Goal: Task Accomplishment & Management: Use online tool/utility

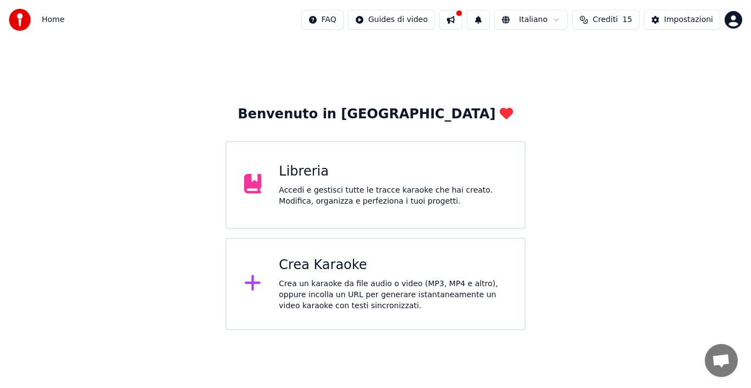
click at [323, 272] on div "Crea Karaoke" at bounding box center [393, 265] width 228 height 18
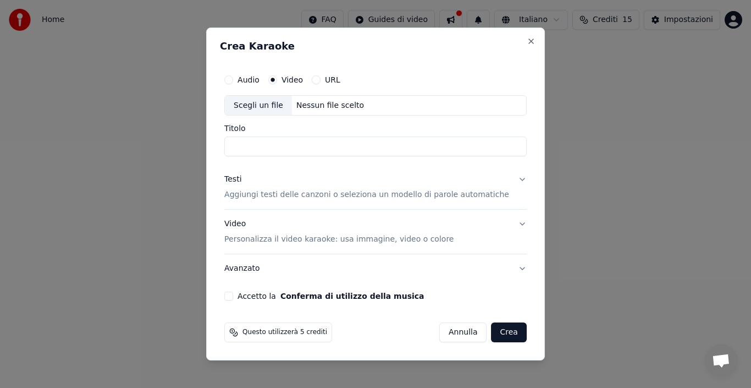
click at [233, 84] on button "Audio" at bounding box center [228, 79] width 9 height 9
click at [251, 100] on div "Scegli un file" at bounding box center [258, 106] width 67 height 20
type input "**********"
click at [492, 329] on button "Crea" at bounding box center [509, 332] width 35 height 20
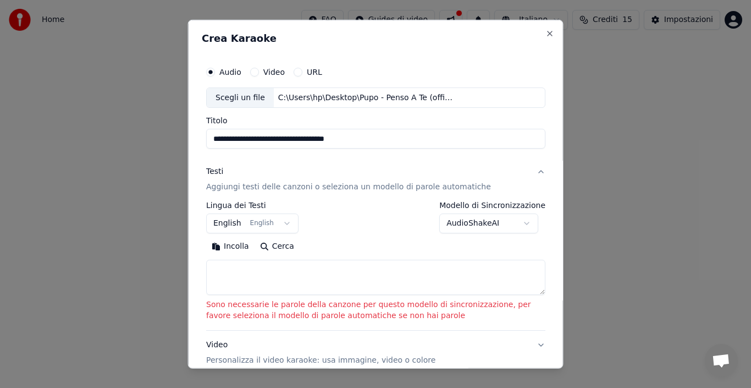
click at [231, 184] on p "Aggiungi testi delle canzoni o seleziona un modello di parole automatiche" at bounding box center [348, 186] width 285 height 11
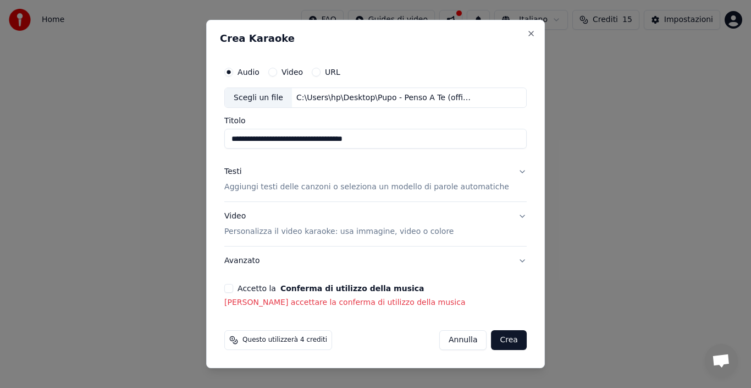
click at [246, 185] on p "Aggiungi testi delle canzoni o seleziona un modello di parole automatiche" at bounding box center [366, 187] width 285 height 11
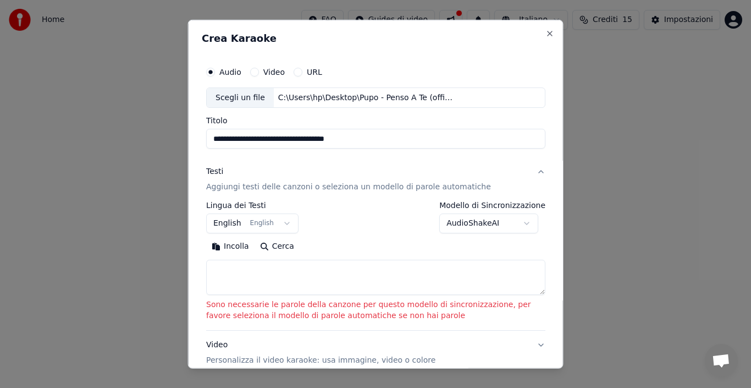
click at [248, 187] on p "Aggiungi testi delle canzoni o seleziona un modello di parole automatiche" at bounding box center [348, 186] width 285 height 11
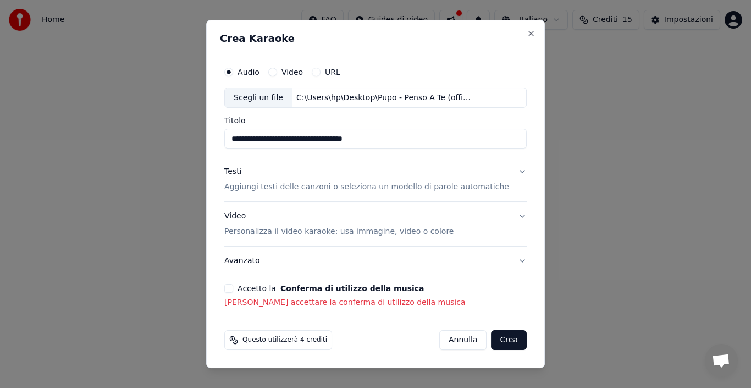
click at [257, 187] on p "Aggiungi testi delle canzoni o seleziona un modello di parole automatiche" at bounding box center [366, 187] width 285 height 11
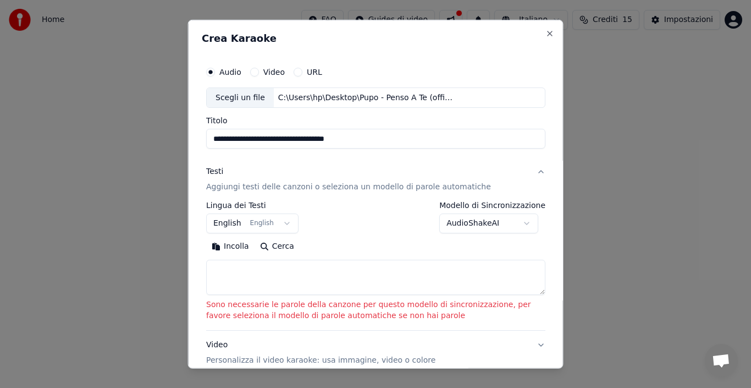
click at [257, 187] on p "Aggiungi testi delle canzoni o seleziona un modello di parole automatiche" at bounding box center [348, 186] width 285 height 11
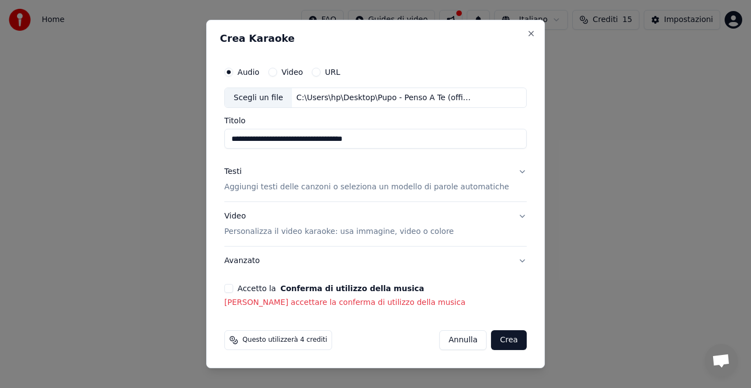
click at [257, 184] on p "Aggiungi testi delle canzoni o seleziona un modello di parole automatiche" at bounding box center [366, 187] width 285 height 11
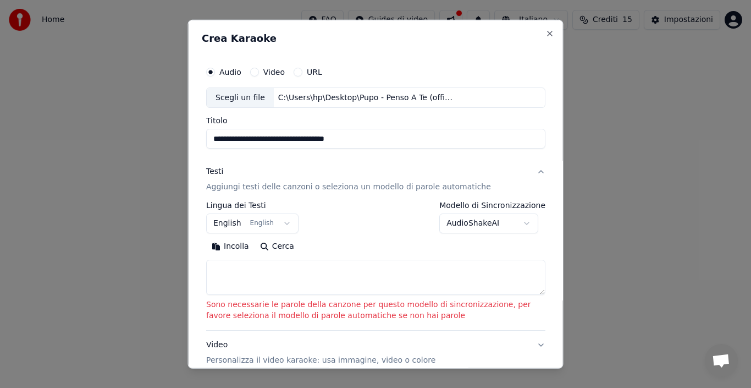
click at [218, 184] on p "Aggiungi testi delle canzoni o seleziona un modello di parole automatiche" at bounding box center [348, 186] width 285 height 11
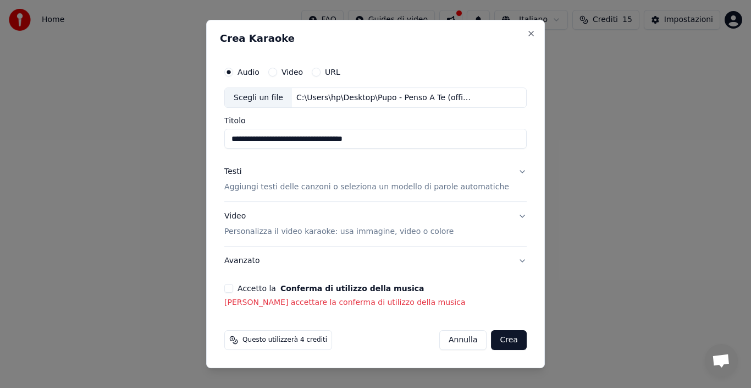
click at [260, 187] on p "Aggiungi testi delle canzoni o seleziona un modello di parole automatiche" at bounding box center [366, 187] width 285 height 11
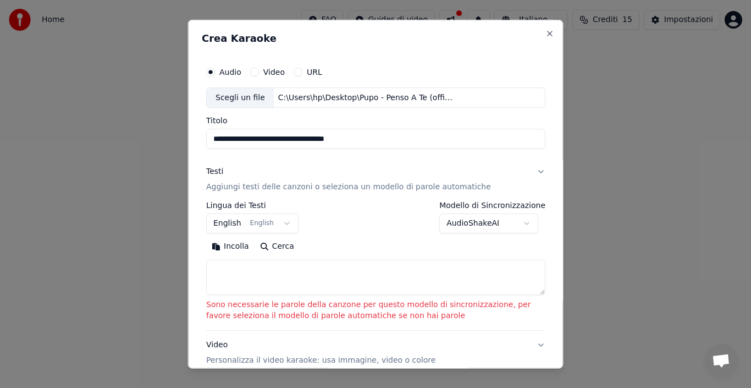
click at [260, 187] on p "Aggiungi testi delle canzoni o seleziona un modello di parole automatiche" at bounding box center [348, 186] width 285 height 11
click at [235, 244] on button "Incolla" at bounding box center [230, 247] width 48 height 18
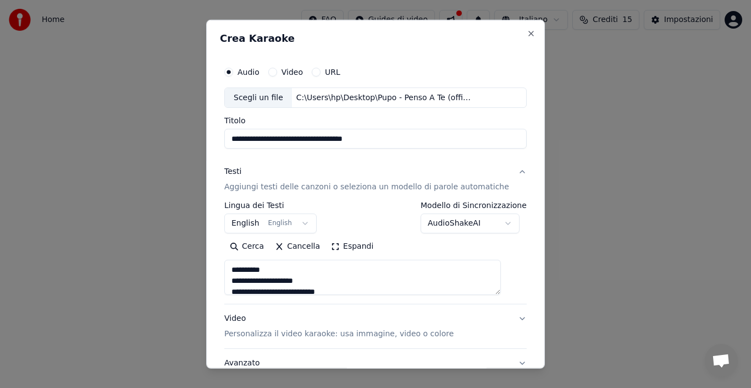
type textarea "**********"
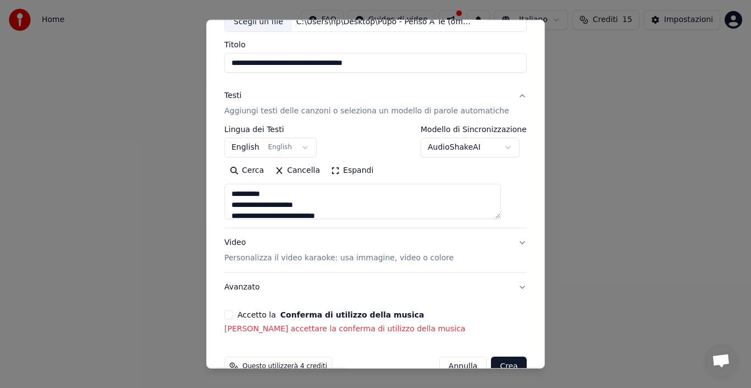
scroll to position [102, 0]
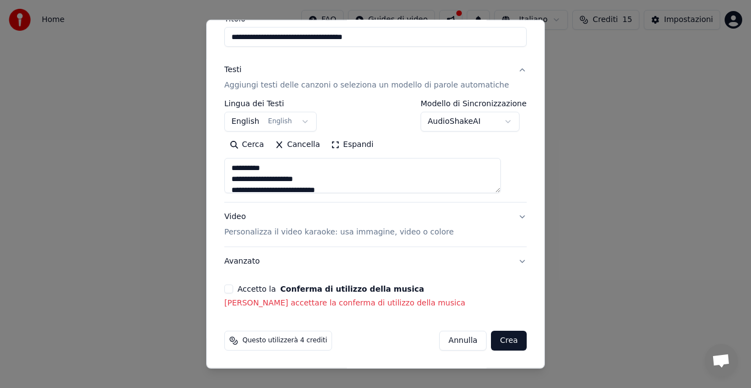
click at [497, 337] on button "Crea" at bounding box center [509, 340] width 35 height 20
select select "**"
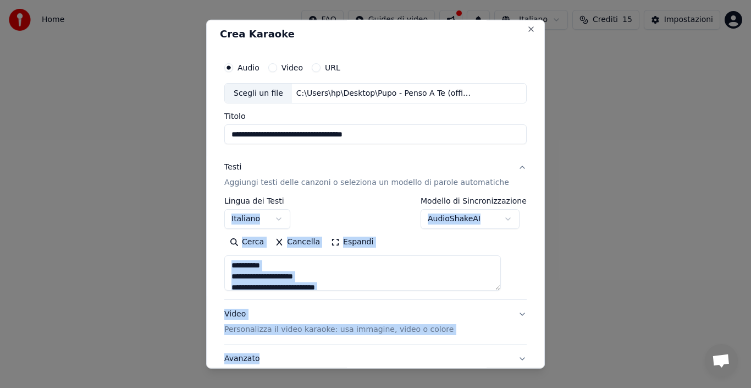
scroll to position [0, 0]
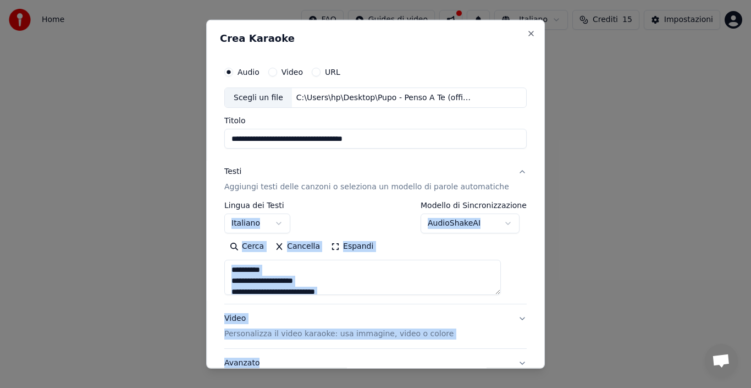
drag, startPoint x: 536, startPoint y: 250, endPoint x: 528, endPoint y: 175, distance: 75.2
click at [528, 175] on div "**********" at bounding box center [375, 193] width 339 height 349
click at [443, 170] on div "Testi Aggiungi testi delle canzoni o seleziona un modello di parole automatiche" at bounding box center [366, 179] width 285 height 26
type textarea "**********"
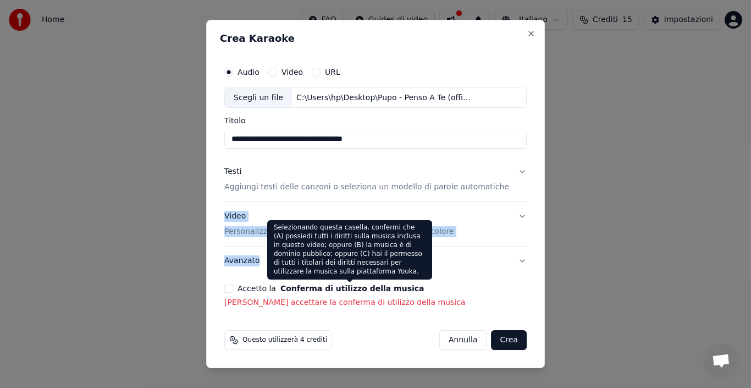
click at [357, 289] on button "Conferma di utilizzo della musica" at bounding box center [352, 288] width 144 height 8
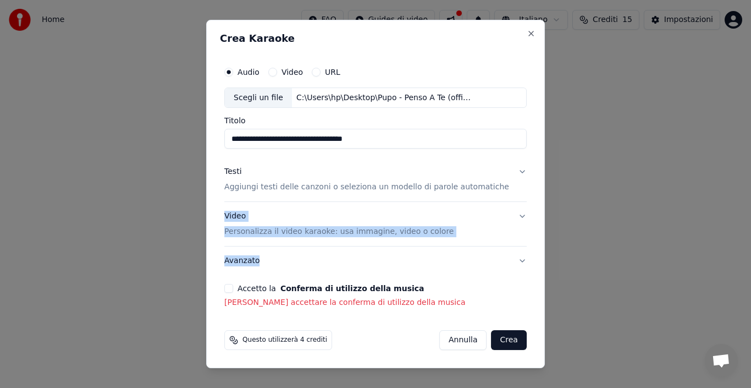
click at [495, 337] on button "Crea" at bounding box center [509, 340] width 35 height 20
click at [510, 260] on button "Avanzato" at bounding box center [375, 260] width 302 height 29
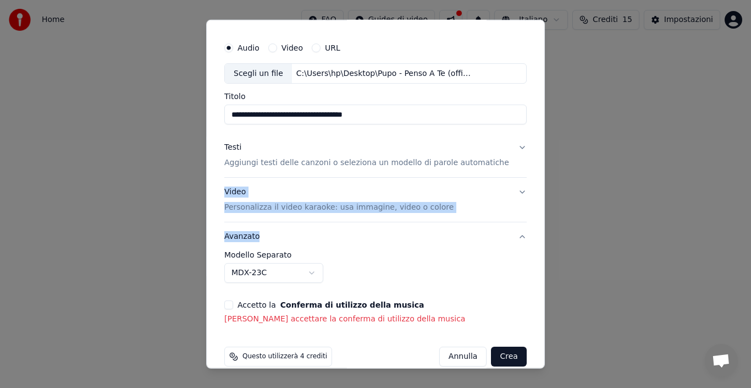
scroll to position [26, 0]
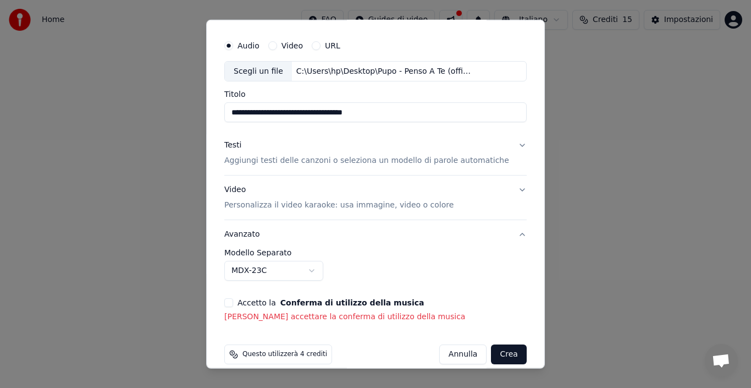
click at [378, 321] on p "[PERSON_NAME] accettare la conferma di utilizzo della musica" at bounding box center [375, 316] width 302 height 11
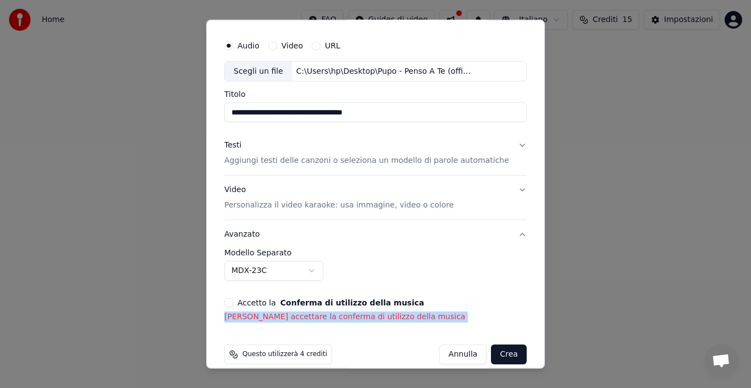
click at [378, 321] on p "[PERSON_NAME] accettare la conferma di utilizzo della musica" at bounding box center [375, 316] width 302 height 11
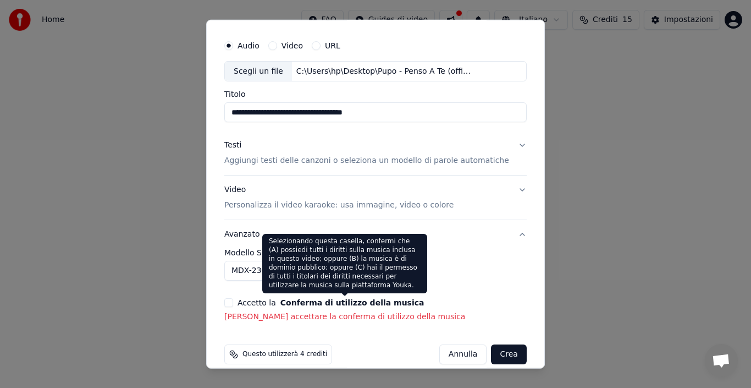
click at [309, 299] on button "Conferma di utilizzo della musica" at bounding box center [352, 303] width 144 height 8
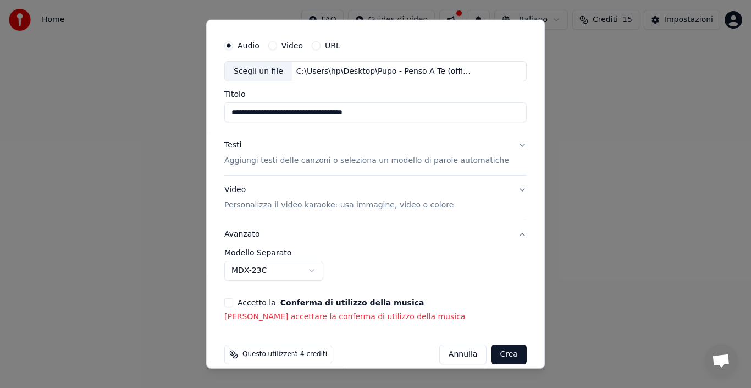
click at [309, 299] on button "Conferma di utilizzo della musica" at bounding box center [352, 303] width 144 height 8
click at [310, 162] on p "Aggiungi testi delle canzoni o seleziona un modello di parole automatiche" at bounding box center [366, 160] width 285 height 11
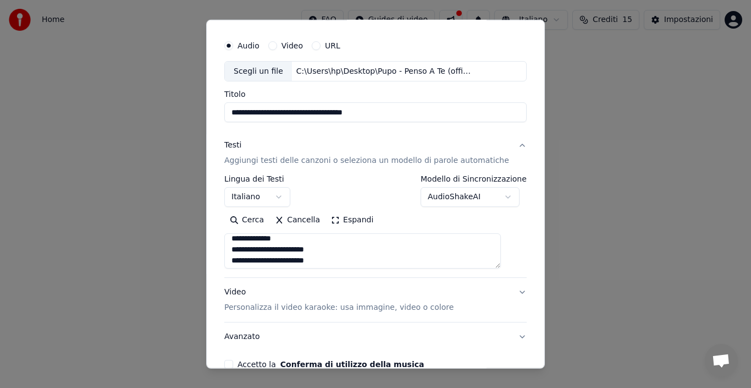
scroll to position [403, 0]
click at [423, 310] on p "Personalizza il video karaoke: usa immagine, video o colore" at bounding box center [338, 307] width 229 height 11
type textarea "**********"
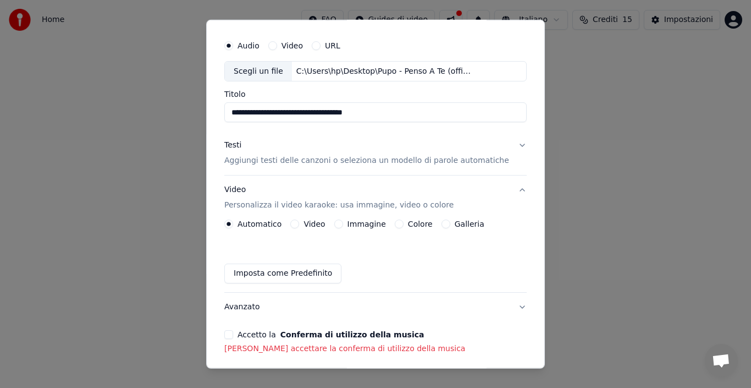
click at [264, 224] on label "Automatico" at bounding box center [260, 224] width 44 height 8
click at [233, 224] on button "Automatico" at bounding box center [228, 223] width 9 height 9
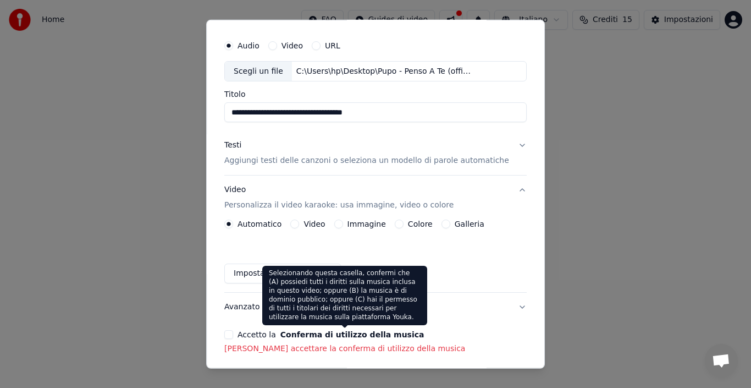
click at [295, 332] on button "Conferma di utilizzo della musica" at bounding box center [352, 334] width 144 height 8
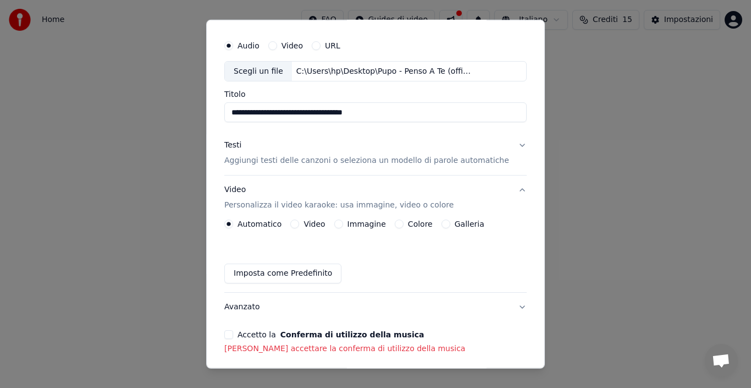
click at [295, 332] on button "Conferma di utilizzo della musica" at bounding box center [352, 334] width 144 height 8
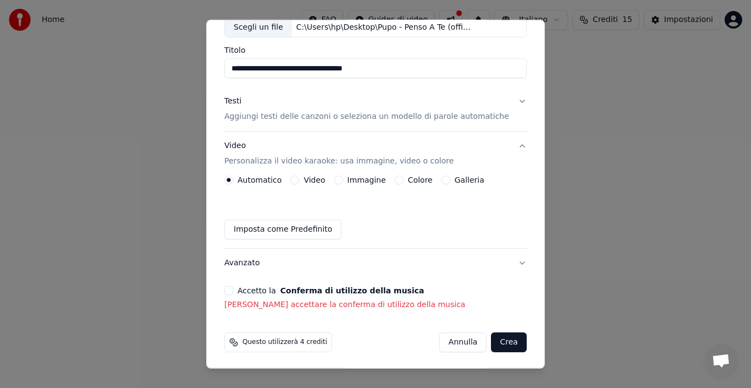
scroll to position [72, 0]
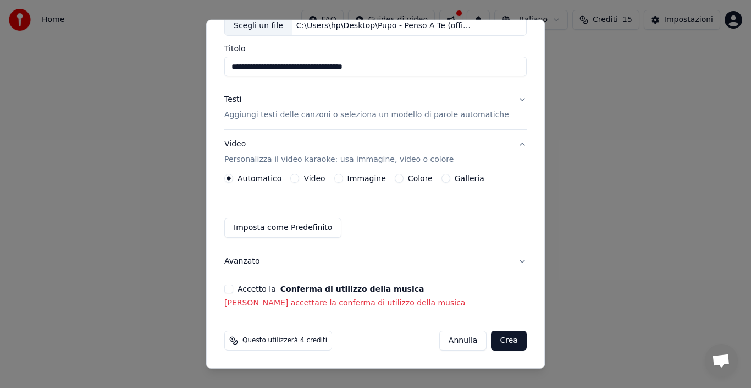
click at [323, 303] on p "[PERSON_NAME] accettare la conferma di utilizzo della musica" at bounding box center [375, 302] width 302 height 11
click at [503, 264] on button "Avanzato" at bounding box center [375, 261] width 302 height 29
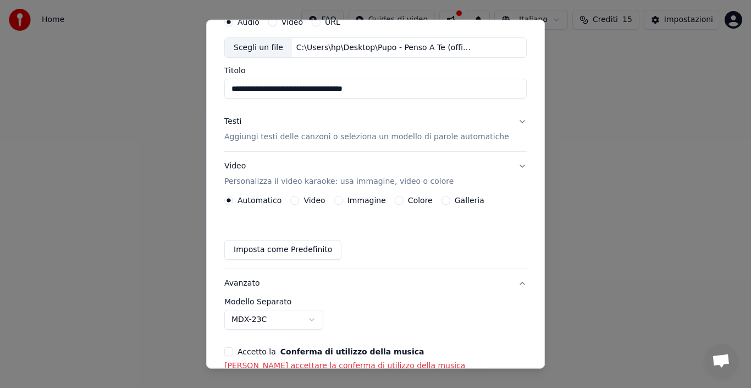
scroll to position [40, 0]
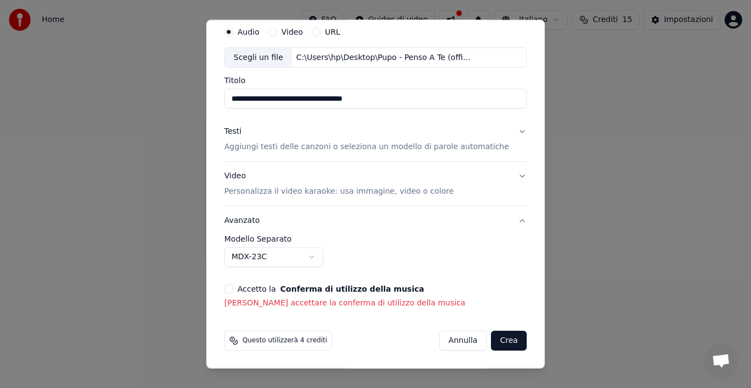
click at [503, 264] on div "**********" at bounding box center [375, 251] width 302 height 32
click at [373, 300] on p "[PERSON_NAME] accettare la conferma di utilizzo della musica" at bounding box center [375, 302] width 302 height 11
click at [506, 177] on button "Video Personalizza il video karaoke: usa immagine, video o colore" at bounding box center [375, 184] width 302 height 44
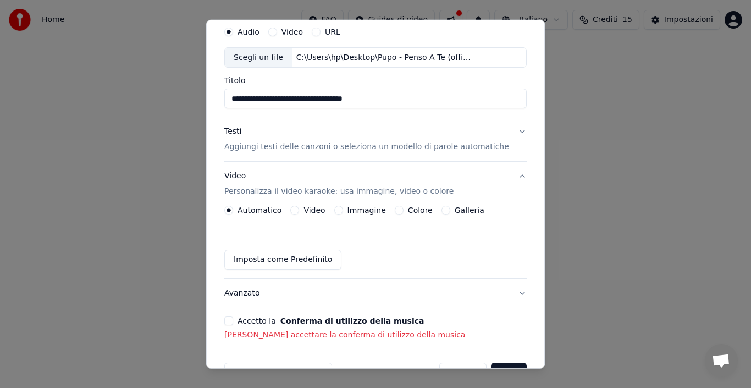
click at [273, 209] on label "Automatico" at bounding box center [260, 210] width 44 height 8
click at [233, 209] on button "Automatico" at bounding box center [228, 210] width 9 height 9
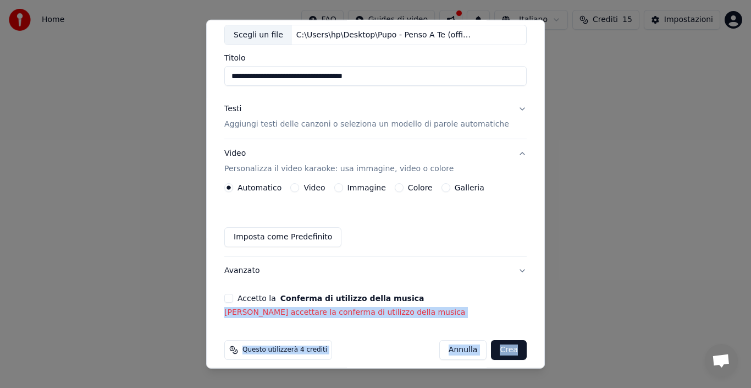
scroll to position [72, 0]
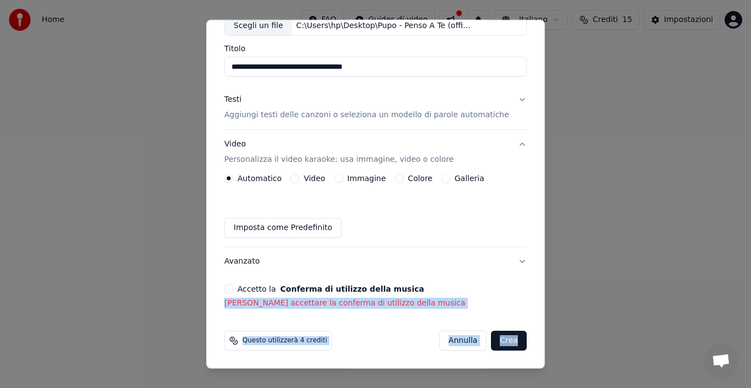
drag, startPoint x: 536, startPoint y: 311, endPoint x: 533, endPoint y: 345, distance: 34.7
click at [533, 345] on div "**********" at bounding box center [375, 193] width 339 height 349
click at [405, 313] on form "**********" at bounding box center [375, 169] width 311 height 371
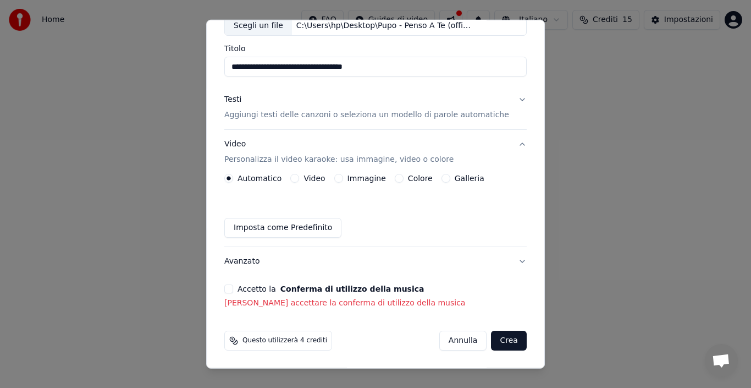
click at [397, 303] on p "[PERSON_NAME] accettare la conferma di utilizzo della musica" at bounding box center [375, 302] width 302 height 11
click at [493, 341] on button "Crea" at bounding box center [509, 340] width 35 height 20
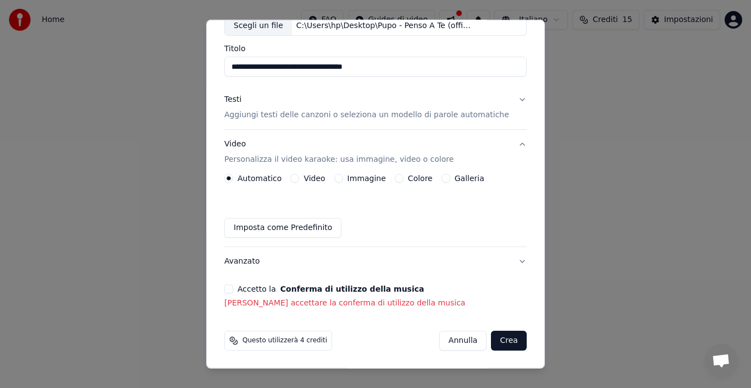
click at [493, 341] on button "Crea" at bounding box center [509, 340] width 35 height 20
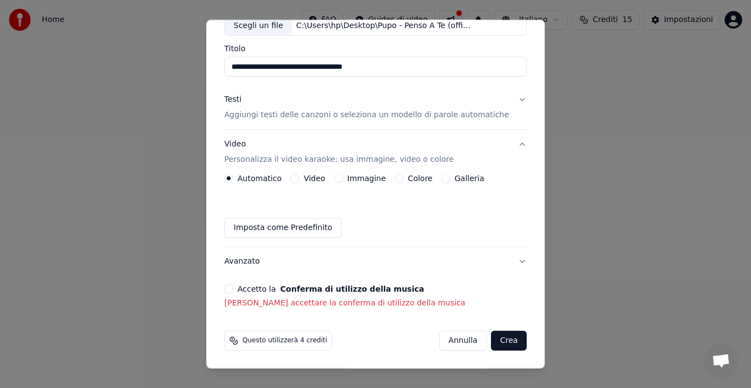
click at [493, 341] on button "Crea" at bounding box center [509, 340] width 35 height 20
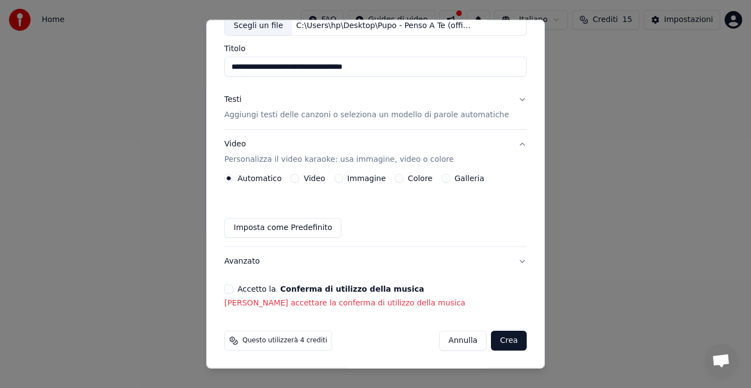
click at [493, 341] on button "Crea" at bounding box center [509, 340] width 35 height 20
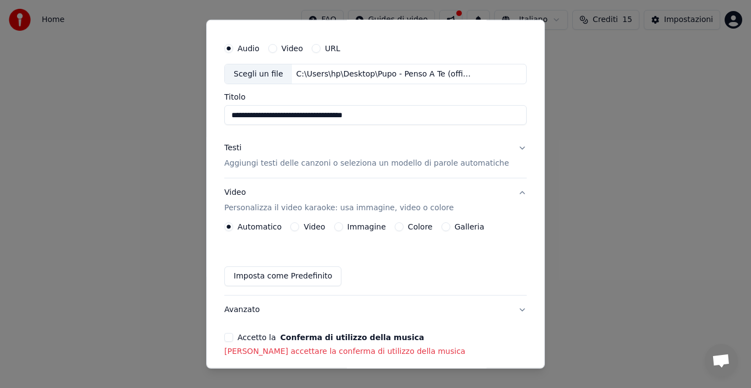
scroll to position [0, 0]
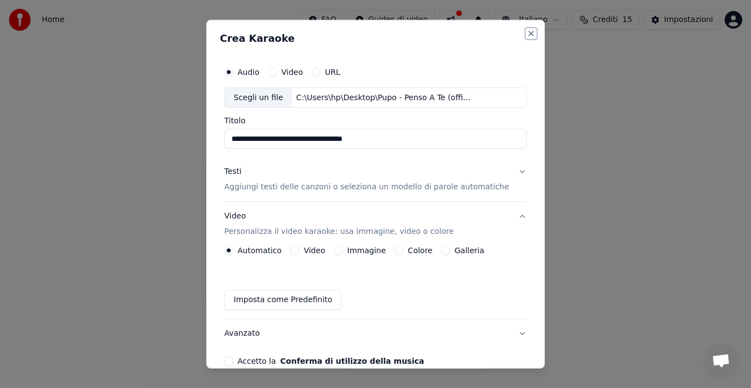
click at [527, 32] on button "Close" at bounding box center [531, 33] width 9 height 9
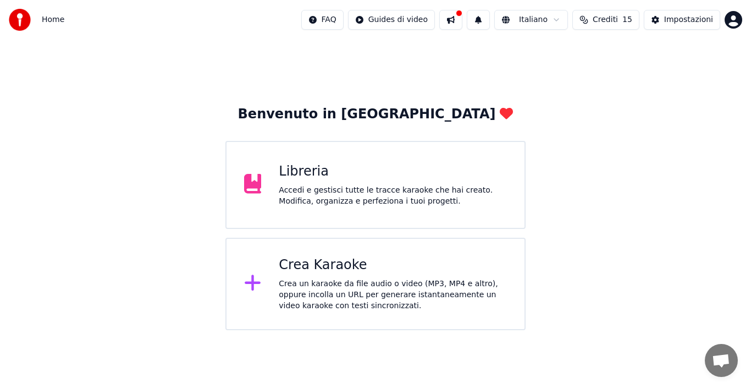
click at [362, 272] on div "Crea Karaoke" at bounding box center [393, 265] width 228 height 18
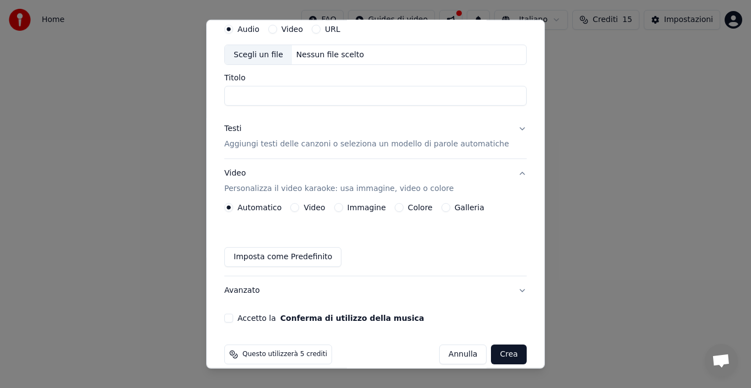
scroll to position [57, 0]
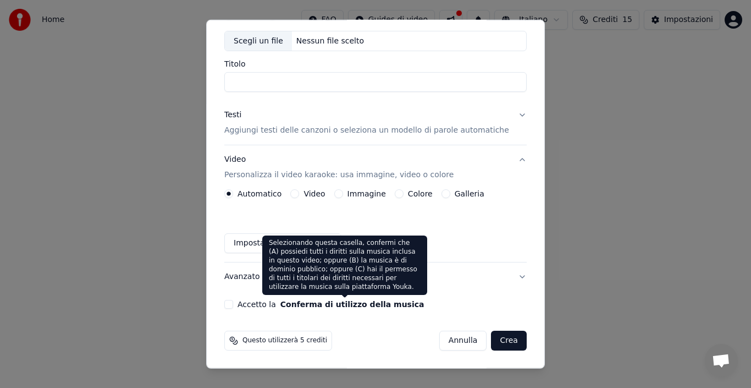
click at [313, 308] on button "Conferma di utilizzo della musica" at bounding box center [352, 304] width 144 height 8
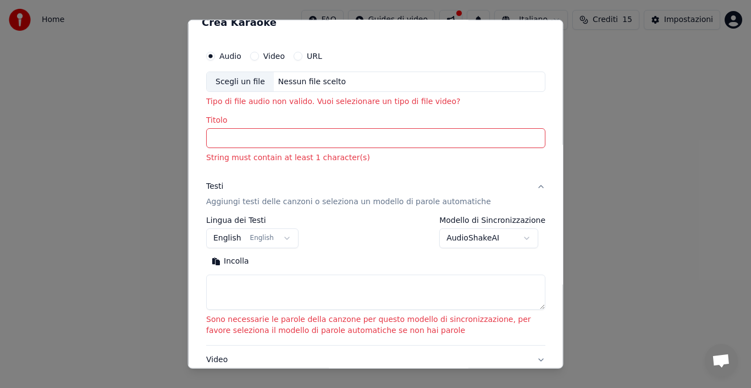
scroll to position [0, 0]
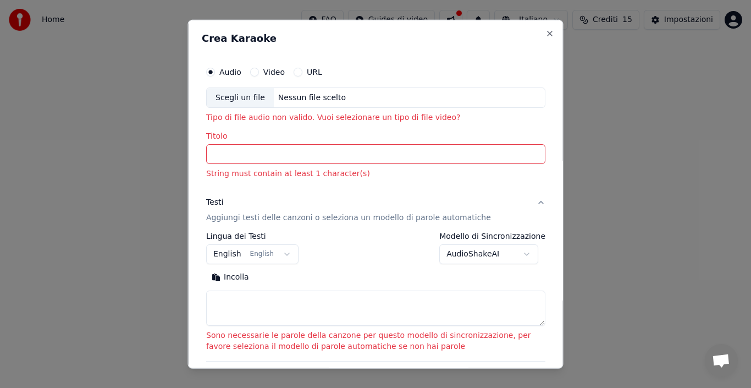
click at [239, 97] on div "Scegli un file" at bounding box center [240, 97] width 67 height 20
type input "**********"
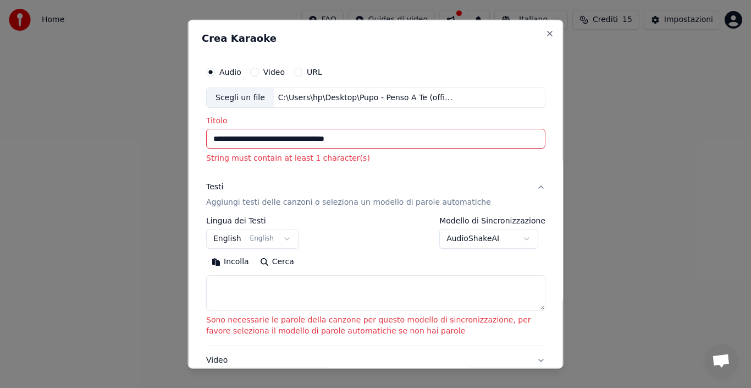
click at [234, 262] on button "Incolla" at bounding box center [230, 262] width 48 height 18
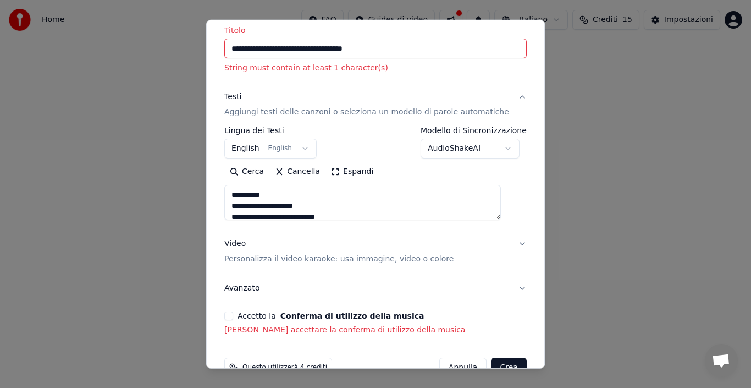
scroll to position [117, 0]
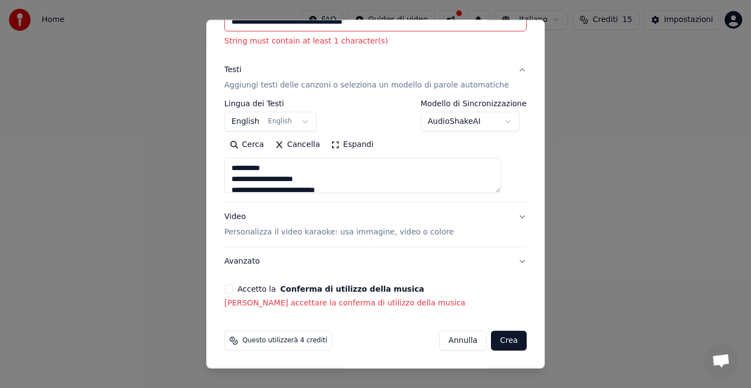
click at [506, 259] on button "Avanzato" at bounding box center [375, 261] width 302 height 29
type textarea "**********"
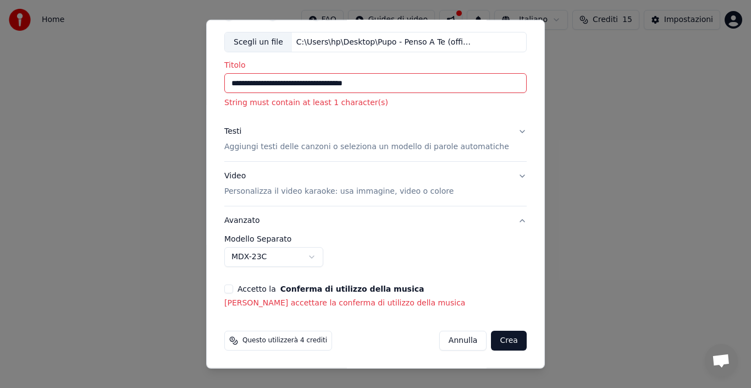
scroll to position [56, 0]
click at [506, 259] on div "**********" at bounding box center [375, 251] width 302 height 32
click at [505, 224] on button "Avanzato" at bounding box center [375, 220] width 302 height 29
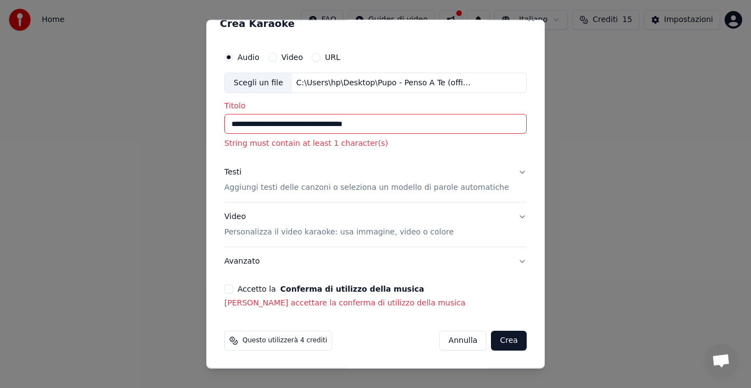
click at [372, 140] on p "String must contain at least 1 character(s)" at bounding box center [375, 143] width 302 height 11
click at [384, 146] on p "String must contain at least 1 character(s)" at bounding box center [375, 143] width 302 height 11
click at [484, 80] on div "Scegli un file C:\Users\hp\Desktop\Pupo - Penso A Te (official music video).mp3" at bounding box center [375, 82] width 302 height 21
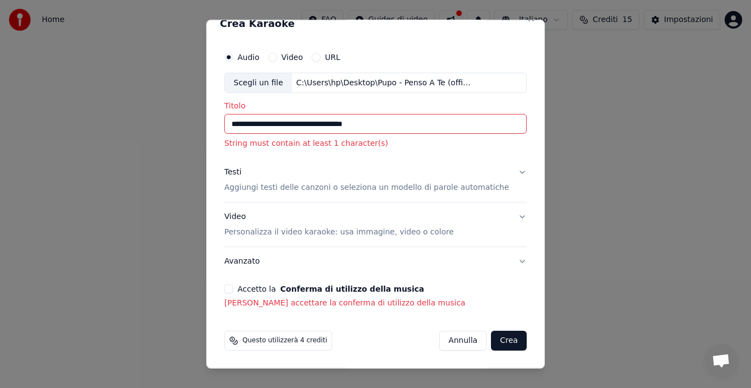
click at [233, 288] on button "Accetto la Conferma di utilizzo della musica" at bounding box center [228, 288] width 9 height 9
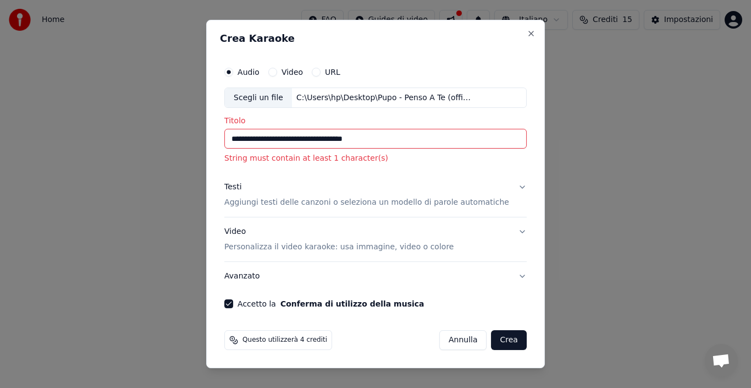
scroll to position [0, 0]
click at [492, 335] on button "Crea" at bounding box center [509, 340] width 35 height 20
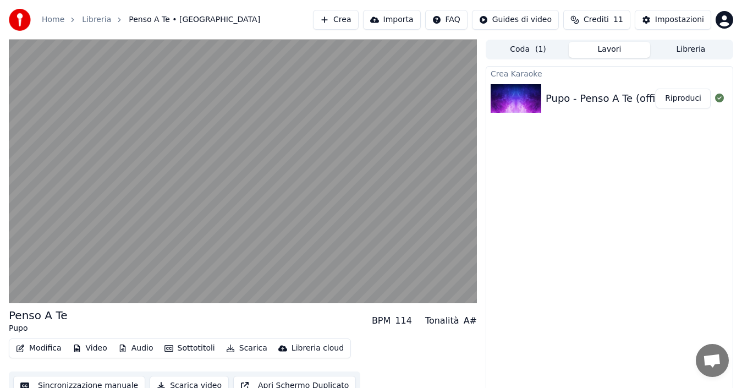
click at [236, 346] on button "Scarica" at bounding box center [247, 347] width 50 height 15
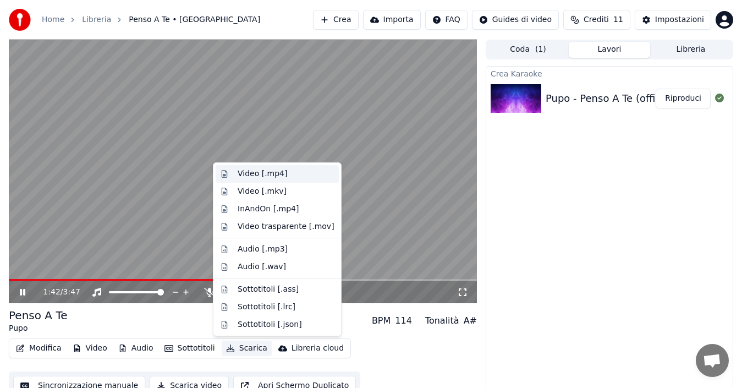
click at [253, 171] on div "Video [.mp4]" at bounding box center [262, 173] width 49 height 11
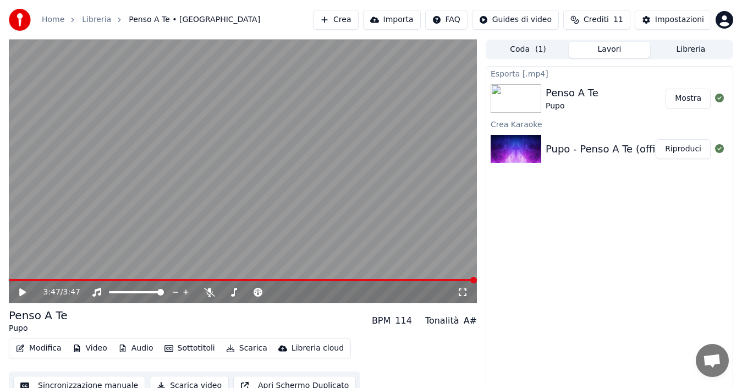
click at [685, 101] on button "Mostra" at bounding box center [687, 99] width 45 height 20
click at [349, 21] on button "Crea" at bounding box center [335, 20] width 45 height 20
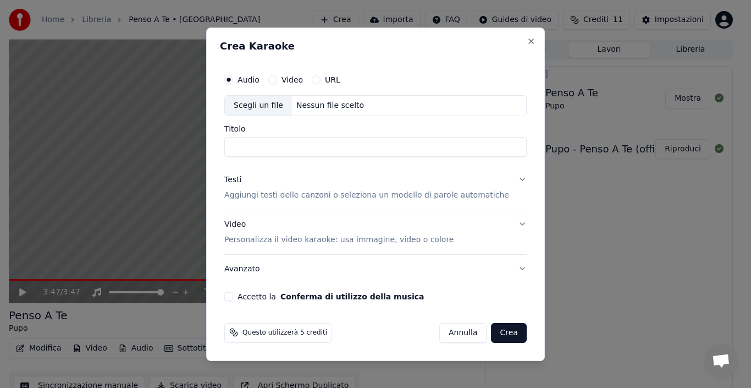
click at [252, 103] on div "Scegli un file" at bounding box center [258, 106] width 67 height 20
type input "**********"
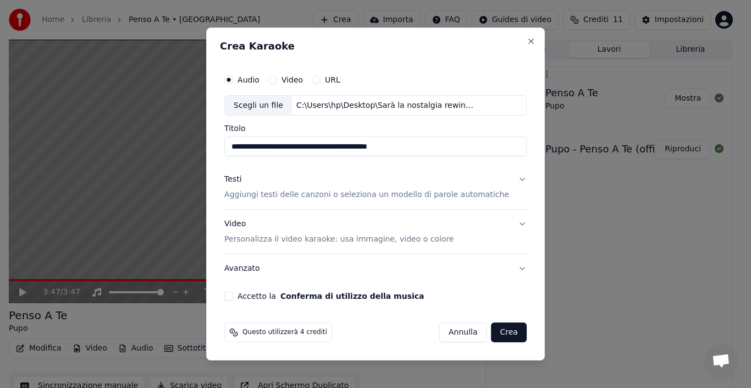
click at [492, 330] on button "Crea" at bounding box center [509, 332] width 35 height 20
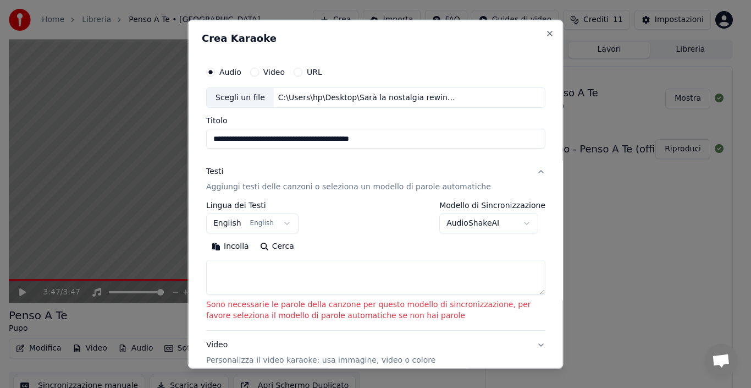
click at [240, 245] on button "Incolla" at bounding box center [230, 247] width 48 height 18
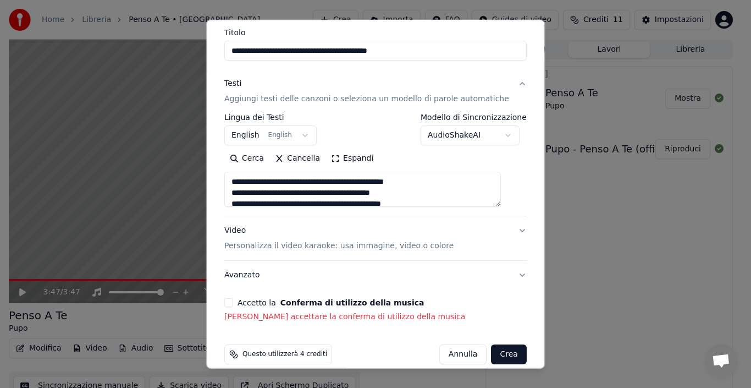
scroll to position [102, 0]
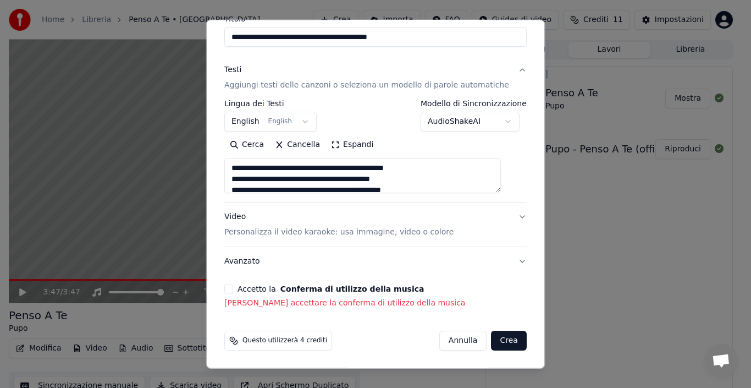
click at [233, 288] on button "Accetto la Conferma di utilizzo della musica" at bounding box center [228, 288] width 9 height 9
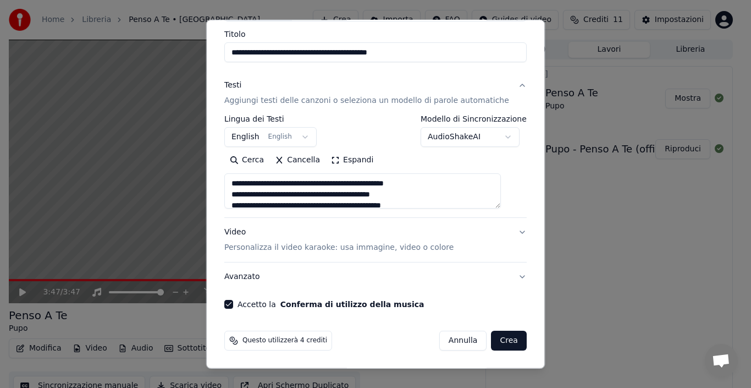
scroll to position [86, 0]
click at [453, 185] on textarea at bounding box center [362, 190] width 277 height 35
click at [427, 194] on textarea at bounding box center [362, 190] width 277 height 35
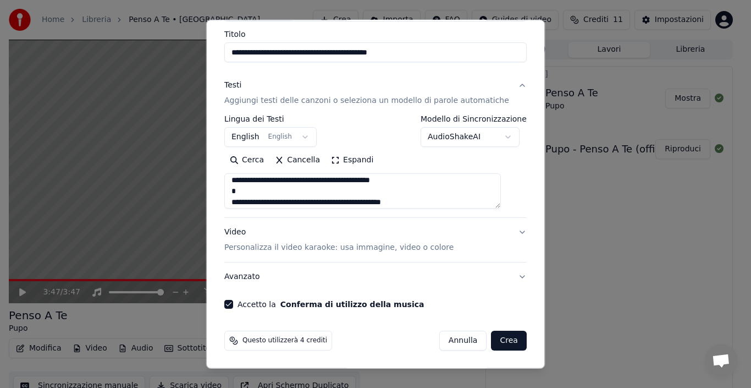
click at [427, 179] on textarea at bounding box center [362, 190] width 277 height 35
click at [242, 192] on textarea at bounding box center [362, 190] width 277 height 35
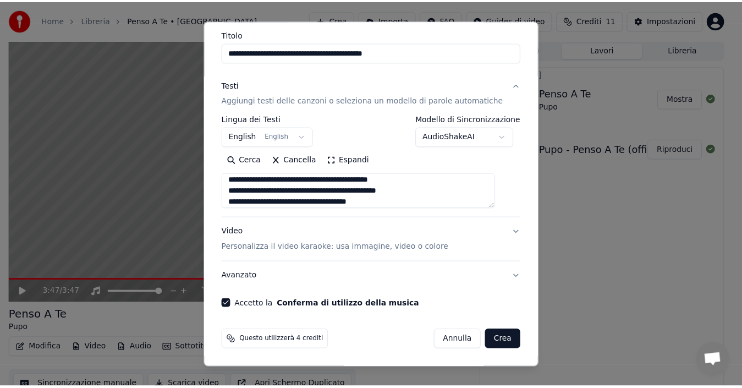
scroll to position [36, 0]
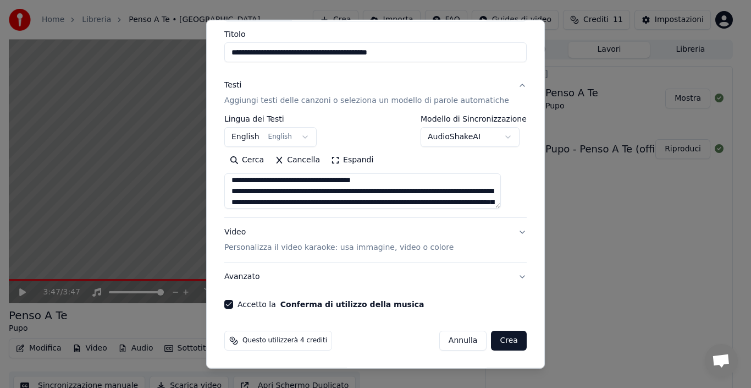
click at [467, 192] on textarea at bounding box center [362, 190] width 277 height 35
type textarea "**********"
click at [492, 340] on button "Crea" at bounding box center [509, 340] width 35 height 20
select select "**"
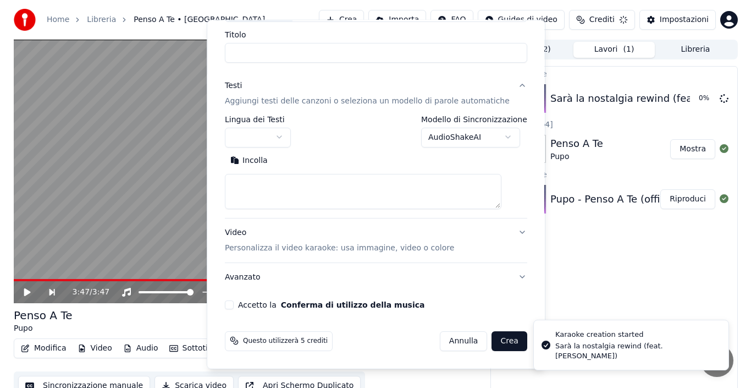
scroll to position [0, 0]
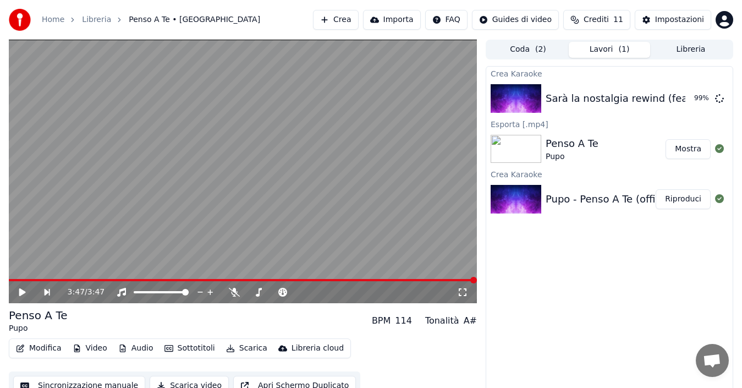
click at [439, 326] on div "Tonalità" at bounding box center [442, 320] width 34 height 13
click at [678, 101] on button "Riproduci" at bounding box center [682, 99] width 55 height 20
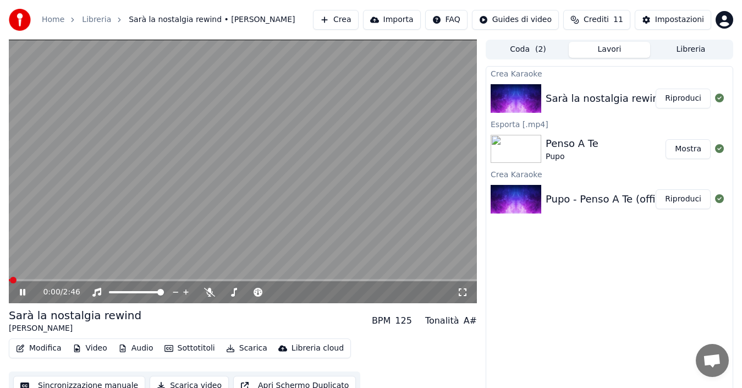
click at [30, 279] on span at bounding box center [243, 280] width 468 height 2
click at [54, 279] on span at bounding box center [243, 280] width 468 height 2
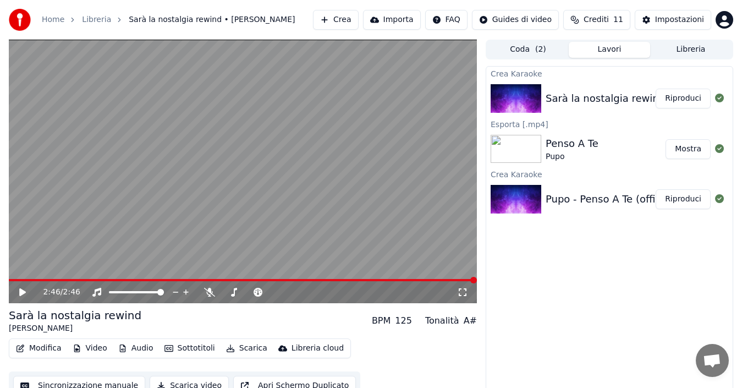
click at [687, 102] on button "Riproduci" at bounding box center [682, 99] width 55 height 20
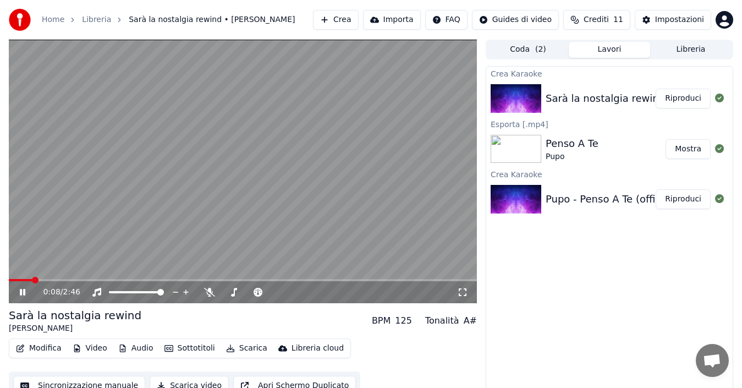
click at [13, 278] on video at bounding box center [243, 171] width 468 height 263
click at [12, 280] on span at bounding box center [21, 280] width 24 height 2
click at [9, 283] on span at bounding box center [12, 280] width 7 height 7
click at [20, 294] on icon at bounding box center [22, 292] width 7 height 8
click at [80, 279] on span at bounding box center [243, 280] width 468 height 2
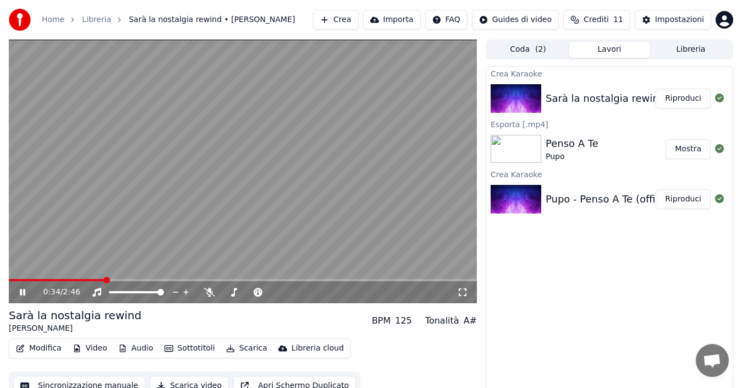
click at [19, 289] on icon at bounding box center [30, 292] width 25 height 9
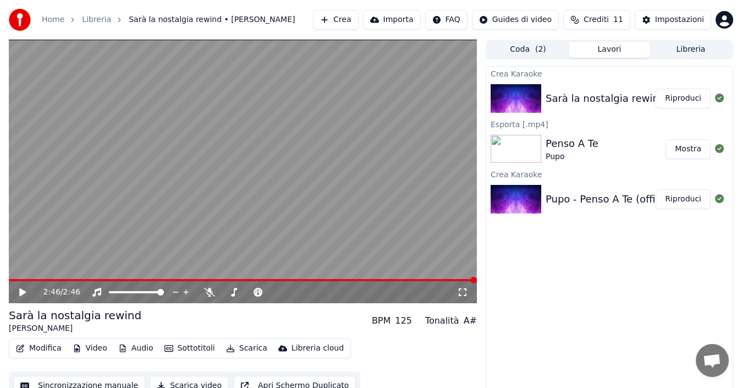
click at [367, 278] on video at bounding box center [243, 171] width 468 height 263
click at [369, 280] on span at bounding box center [243, 280] width 468 height 2
click at [46, 347] on button "Modifica" at bounding box center [39, 347] width 54 height 15
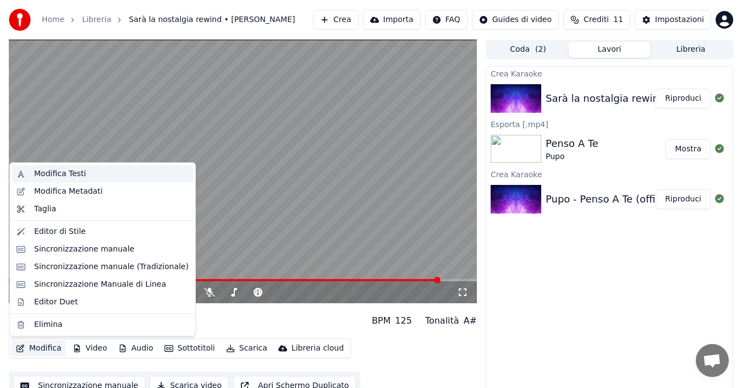
click at [59, 173] on div "Modifica Testi" at bounding box center [60, 173] width 52 height 11
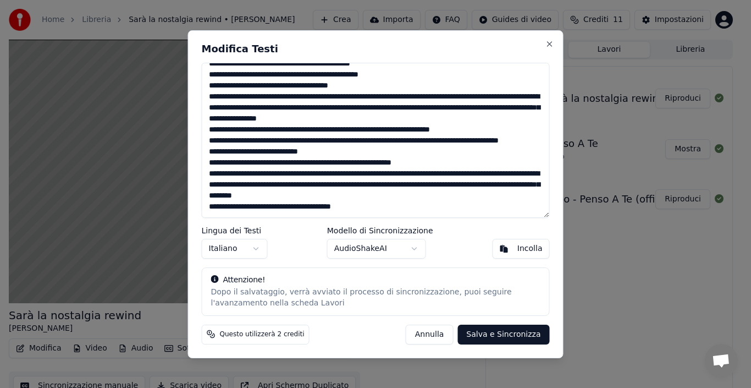
scroll to position [63, 0]
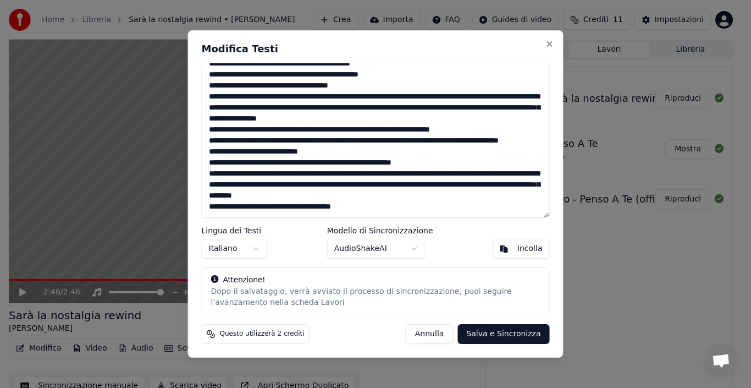
click at [350, 207] on textarea at bounding box center [376, 140] width 348 height 155
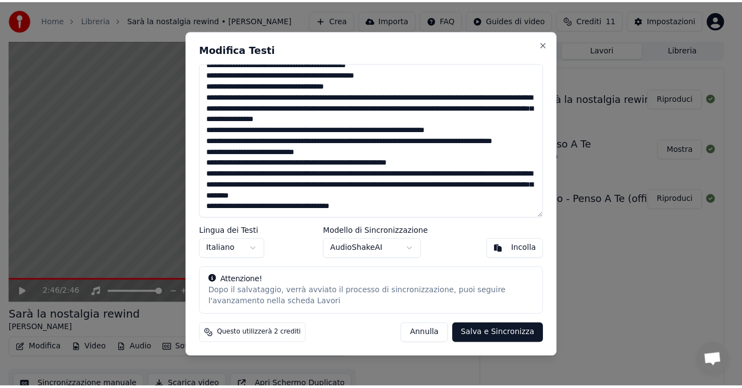
scroll to position [70, 0]
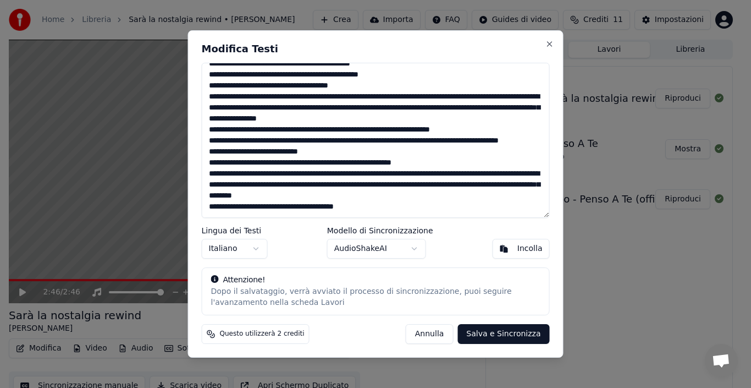
click at [352, 204] on textarea at bounding box center [376, 140] width 348 height 155
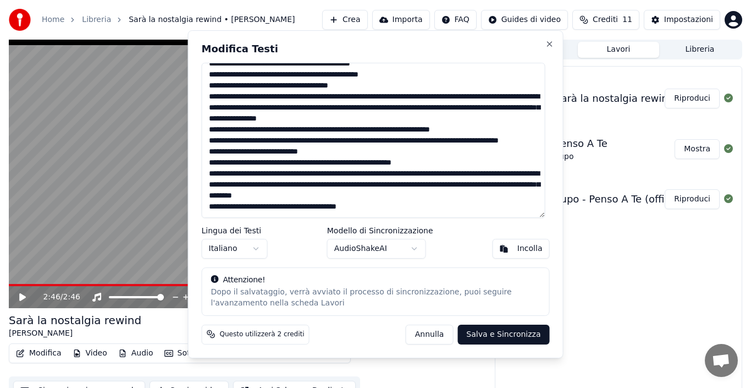
type textarea "**********"
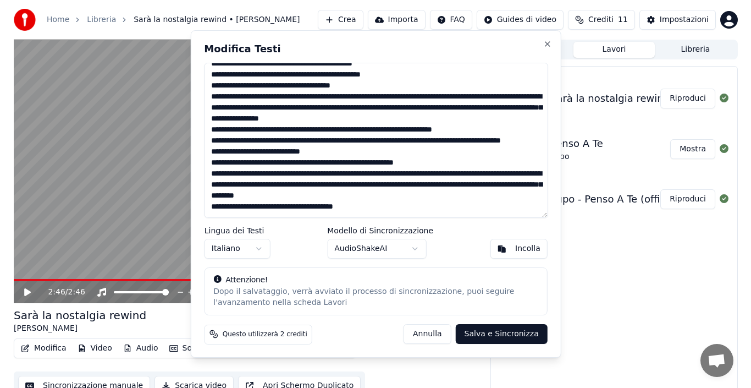
scroll to position [64, 0]
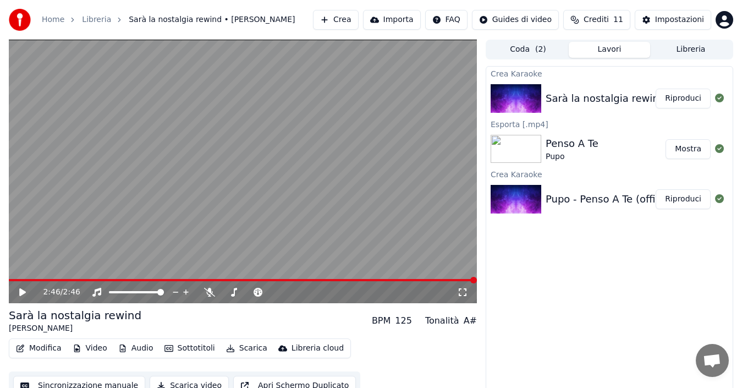
click at [355, 279] on span at bounding box center [243, 280] width 468 height 2
click at [21, 290] on icon at bounding box center [22, 292] width 7 height 8
click at [21, 290] on icon at bounding box center [22, 292] width 5 height 7
click at [21, 290] on icon at bounding box center [22, 292] width 7 height 8
click at [21, 290] on icon at bounding box center [22, 292] width 5 height 7
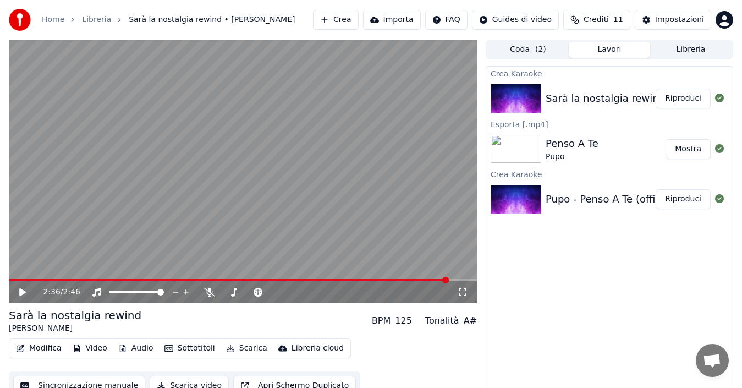
click at [21, 290] on icon at bounding box center [22, 292] width 7 height 8
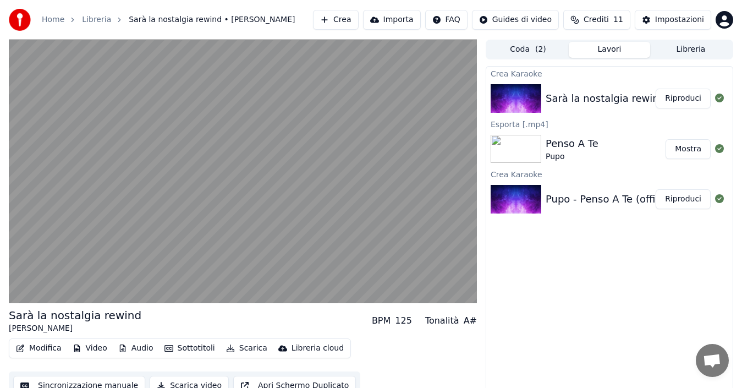
click at [42, 342] on button "Modifica" at bounding box center [39, 347] width 54 height 15
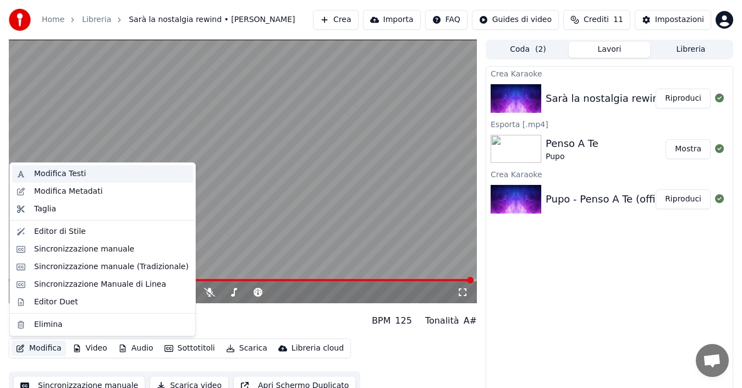
click at [65, 175] on div "Modifica Testi" at bounding box center [60, 173] width 52 height 11
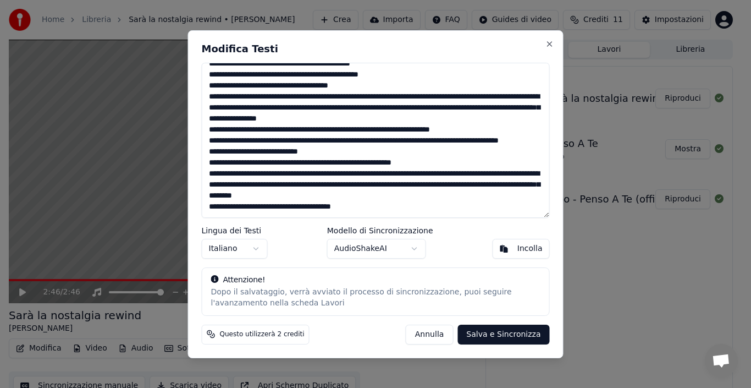
scroll to position [63, 0]
click at [234, 208] on textarea at bounding box center [376, 140] width 348 height 155
type textarea "**********"
click at [500, 335] on button "Salva e Sincronizza" at bounding box center [503, 334] width 92 height 20
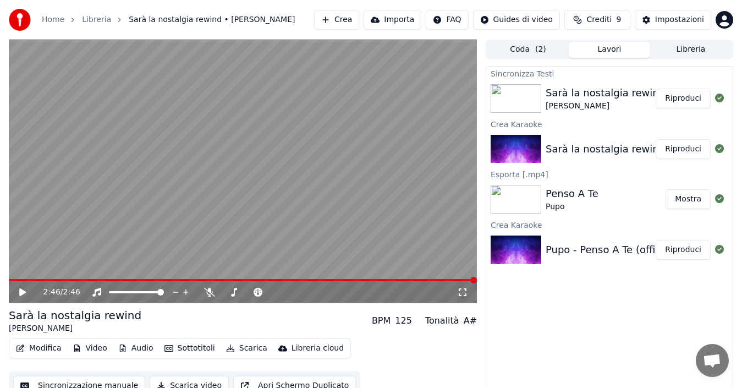
click at [23, 289] on icon at bounding box center [30, 292] width 25 height 9
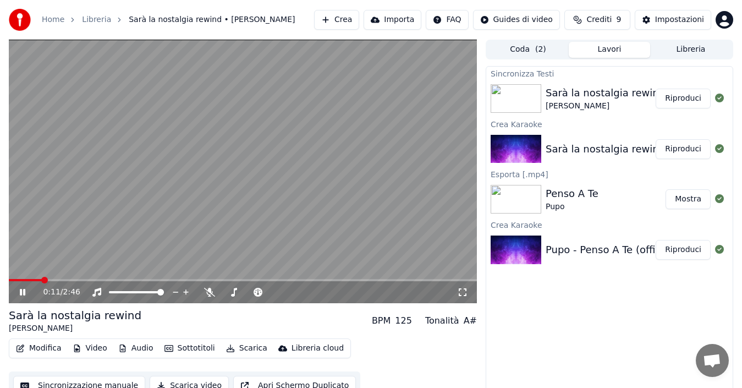
click at [58, 280] on span at bounding box center [243, 280] width 468 height 2
click at [81, 279] on span at bounding box center [243, 280] width 468 height 2
click at [113, 277] on video at bounding box center [243, 171] width 468 height 263
click at [112, 279] on span at bounding box center [243, 280] width 468 height 2
click at [22, 292] on icon at bounding box center [22, 292] width 7 height 8
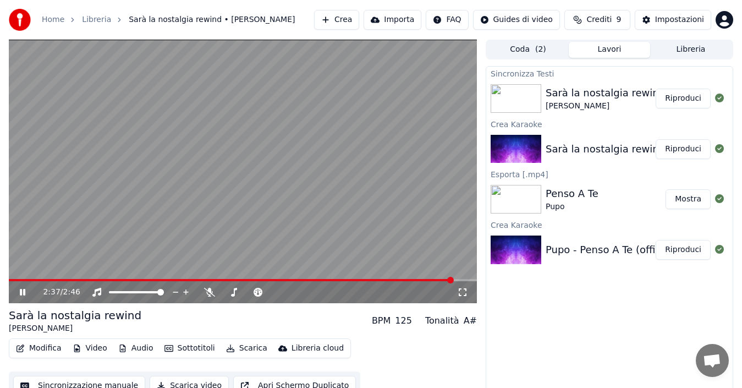
click at [270, 275] on video at bounding box center [243, 171] width 468 height 263
click at [270, 278] on video at bounding box center [243, 171] width 468 height 263
click at [289, 280] on span at bounding box center [231, 280] width 445 height 2
click at [24, 289] on icon at bounding box center [30, 292] width 25 height 9
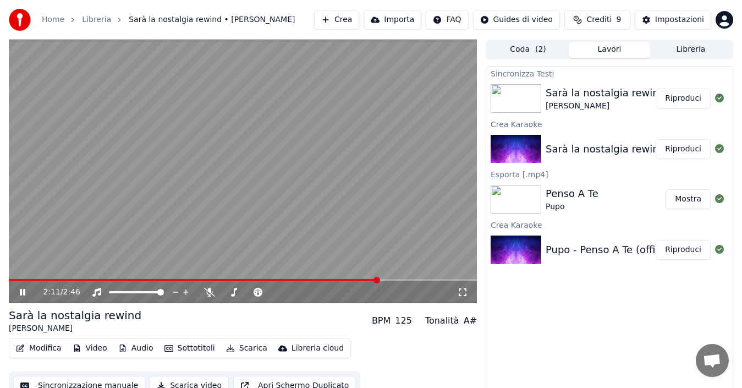
click at [340, 278] on video at bounding box center [243, 171] width 468 height 263
click at [338, 280] on span at bounding box center [173, 280] width 329 height 2
click at [23, 293] on icon at bounding box center [22, 292] width 7 height 8
click at [23, 293] on icon at bounding box center [30, 292] width 25 height 9
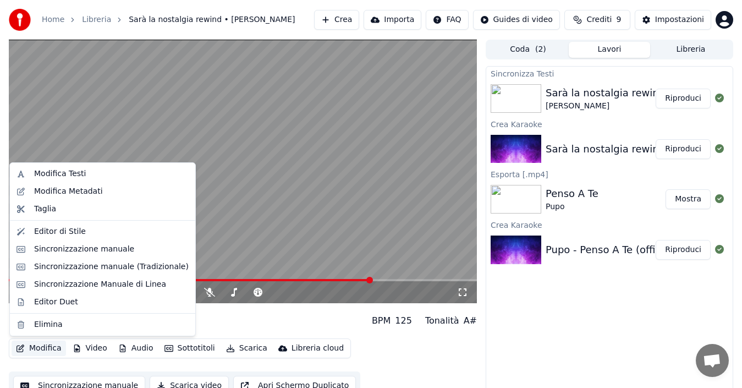
click at [47, 345] on button "Modifica" at bounding box center [39, 347] width 54 height 15
click at [66, 173] on div "Modifica Testi" at bounding box center [60, 173] width 52 height 11
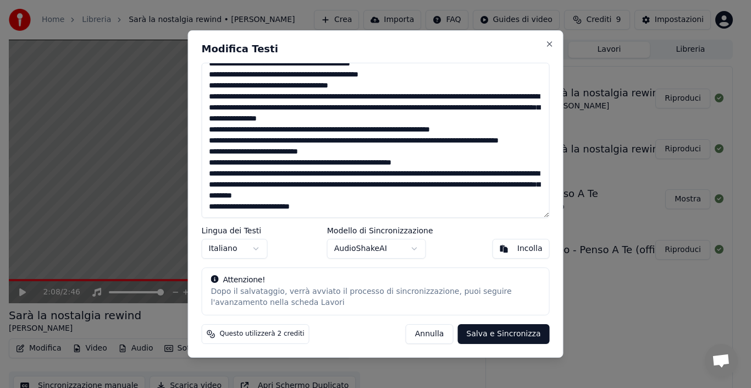
click at [430, 186] on textarea at bounding box center [376, 140] width 348 height 155
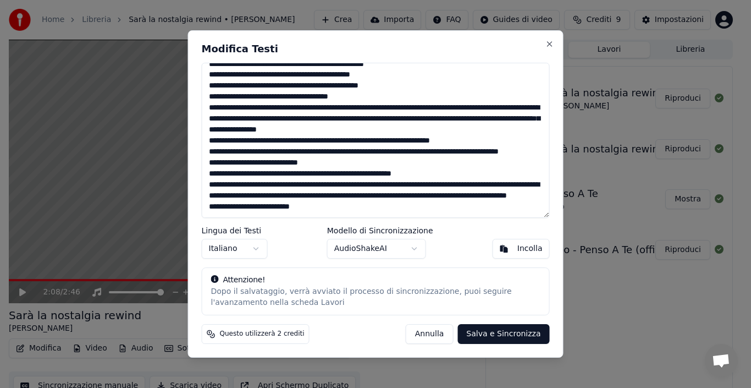
click at [467, 194] on textarea "**********" at bounding box center [376, 140] width 348 height 155
click at [327, 209] on textarea "**********" at bounding box center [376, 140] width 348 height 155
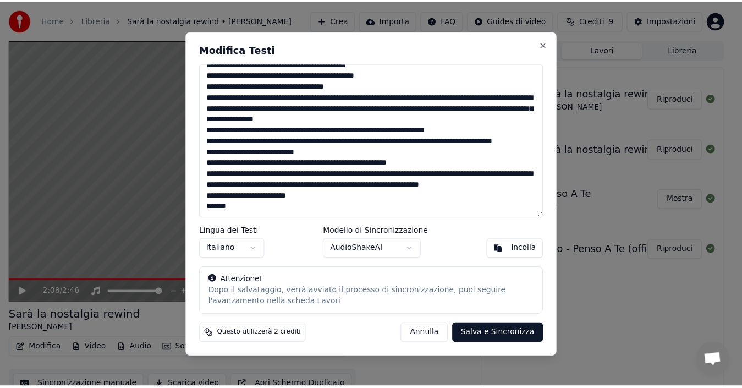
scroll to position [70, 0]
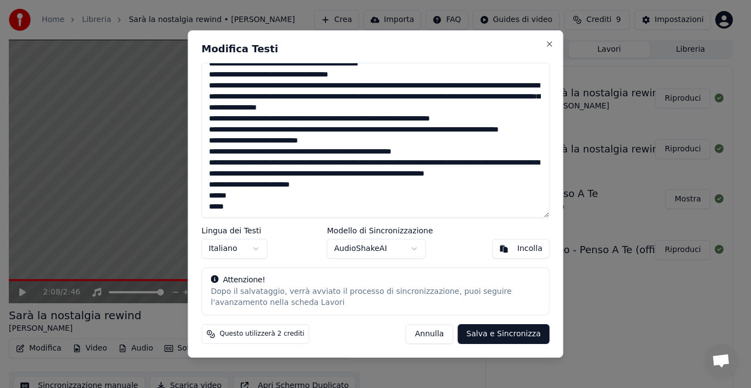
type textarea "**********"
click at [497, 332] on button "Salva e Sincronizza" at bounding box center [503, 334] width 92 height 20
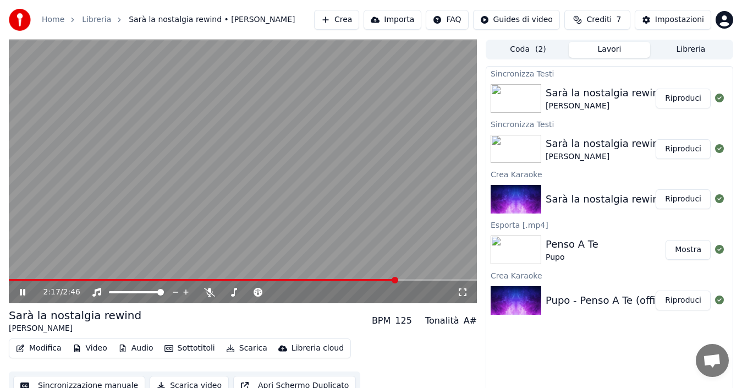
click at [10, 280] on span at bounding box center [203, 280] width 388 height 2
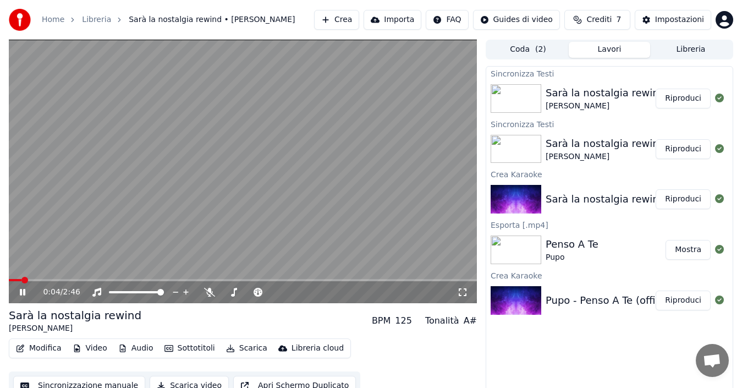
click at [22, 289] on icon at bounding box center [22, 292] width 5 height 7
click at [22, 289] on icon at bounding box center [22, 292] width 7 height 8
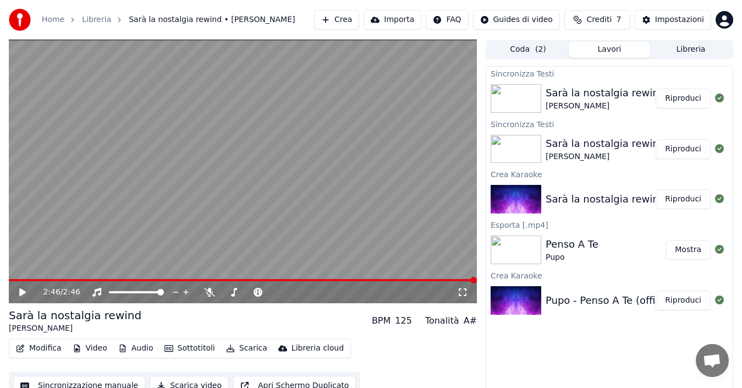
click at [239, 348] on button "Scarica" at bounding box center [247, 347] width 50 height 15
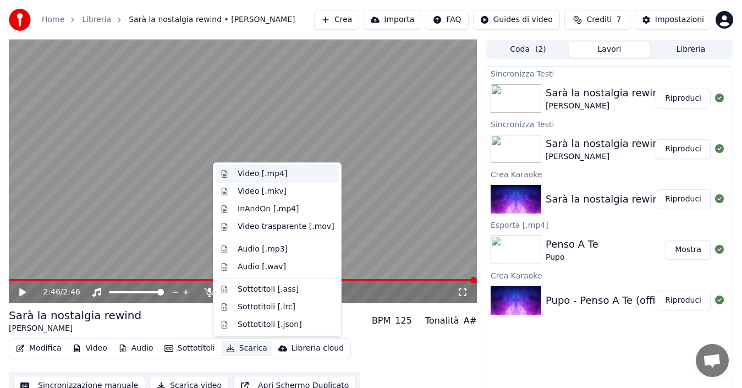
click at [265, 173] on div "Video [.mp4]" at bounding box center [262, 173] width 49 height 11
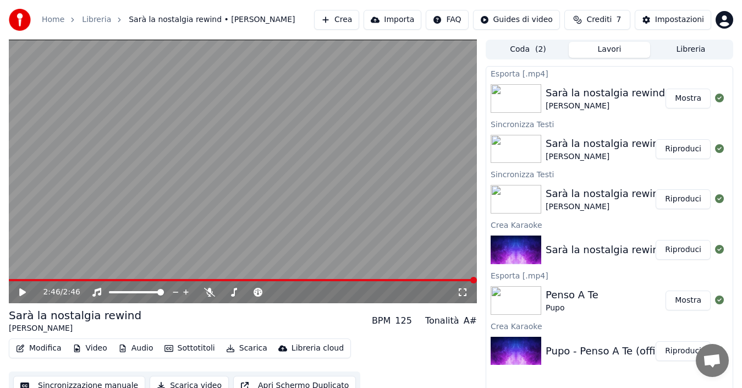
click at [8, 363] on div "2:46 / 2:46 Sarà la nostalgia rewind [PERSON_NAME] BPM 125 Tonalità A# Modific…" at bounding box center [371, 220] width 742 height 360
click at [690, 103] on button "Mostra" at bounding box center [687, 99] width 45 height 20
